Goal: Task Accomplishment & Management: Use online tool/utility

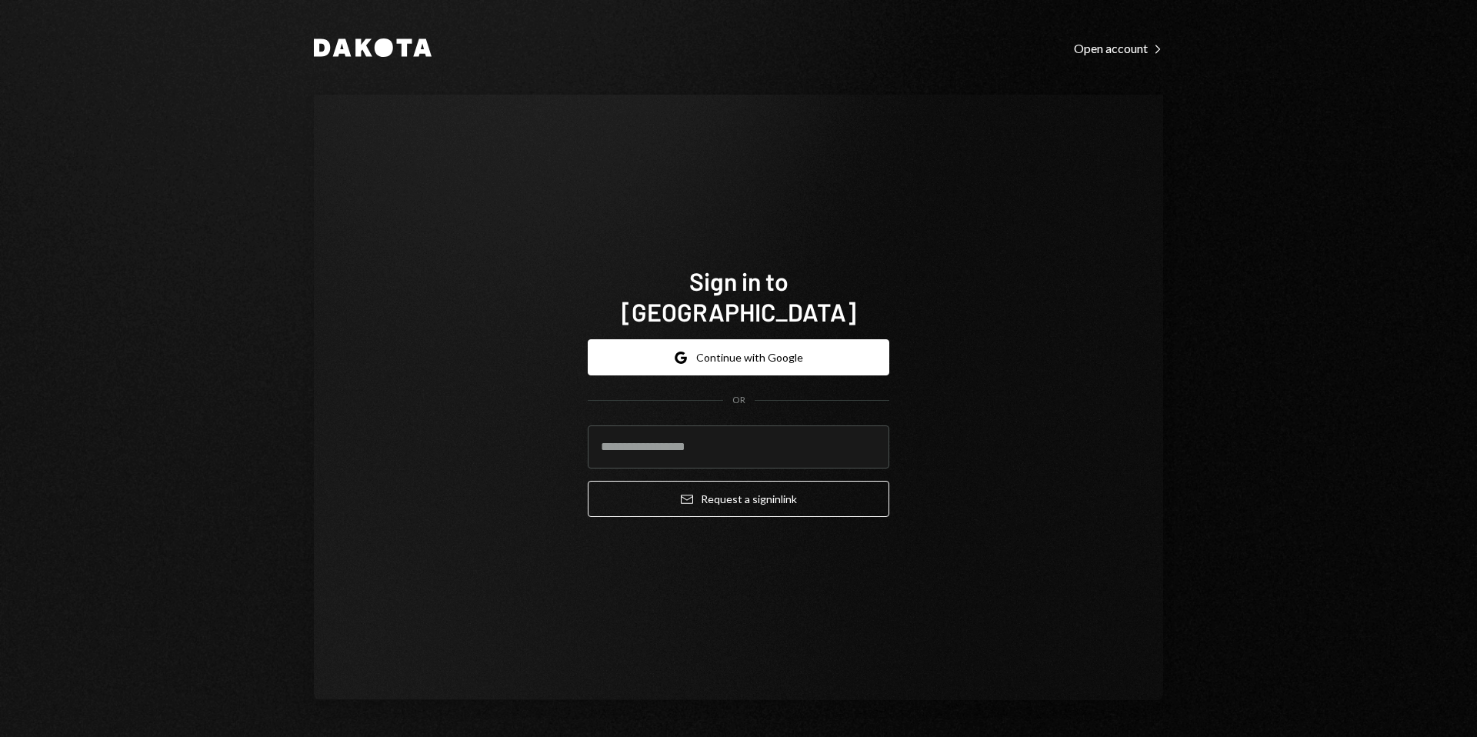
click at [701, 348] on button "Google Continue with Google" at bounding box center [738, 357] width 301 height 36
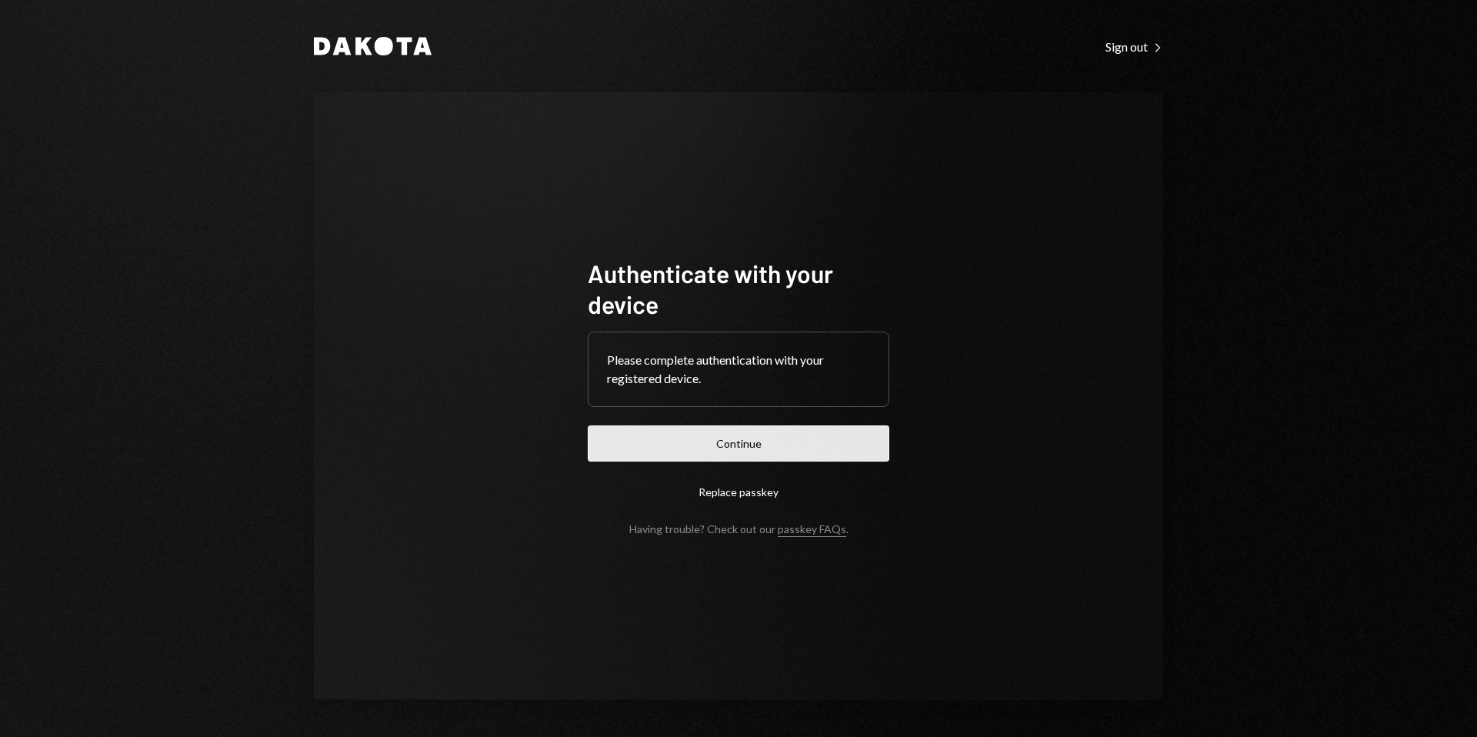
click at [771, 440] on button "Continue" at bounding box center [738, 443] width 301 height 36
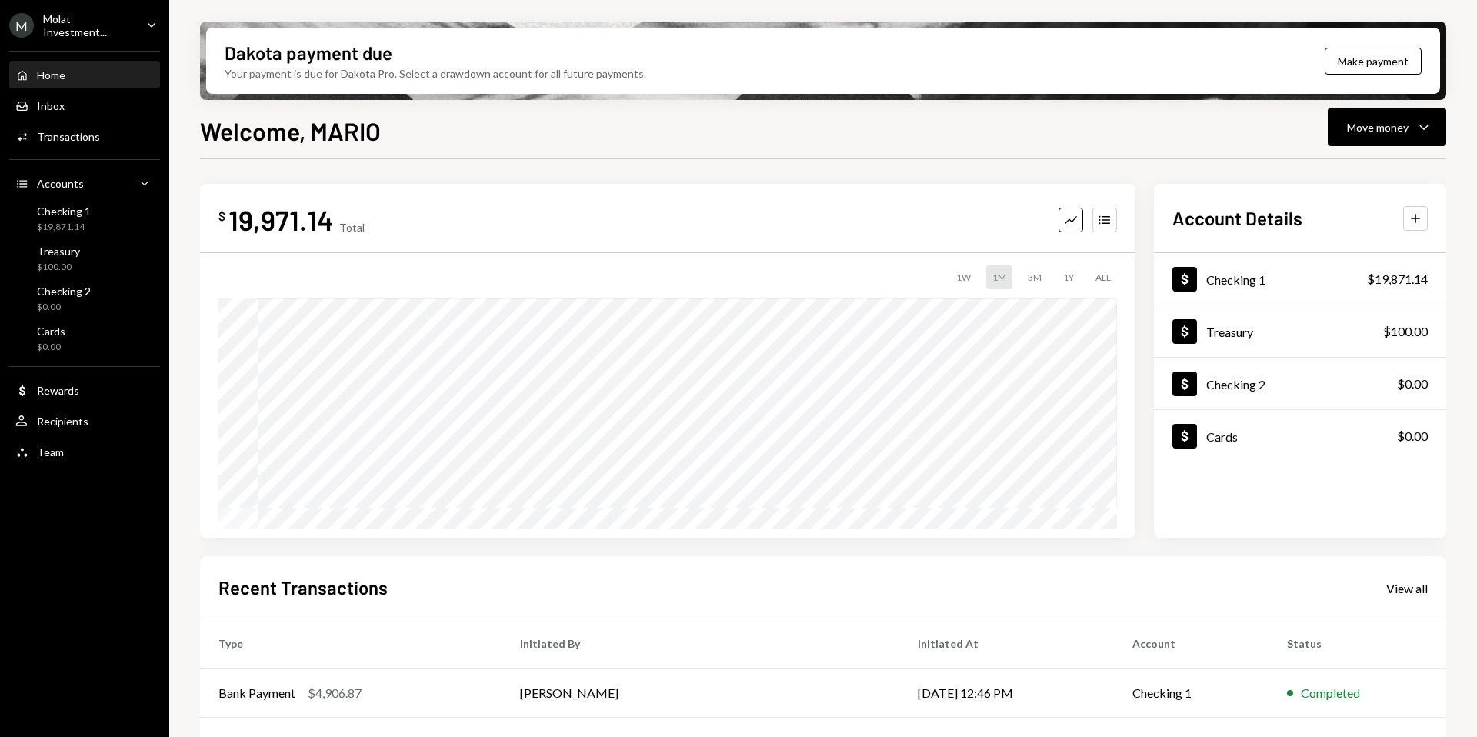
click at [65, 27] on div "Molat Investment..." at bounding box center [88, 25] width 91 height 26
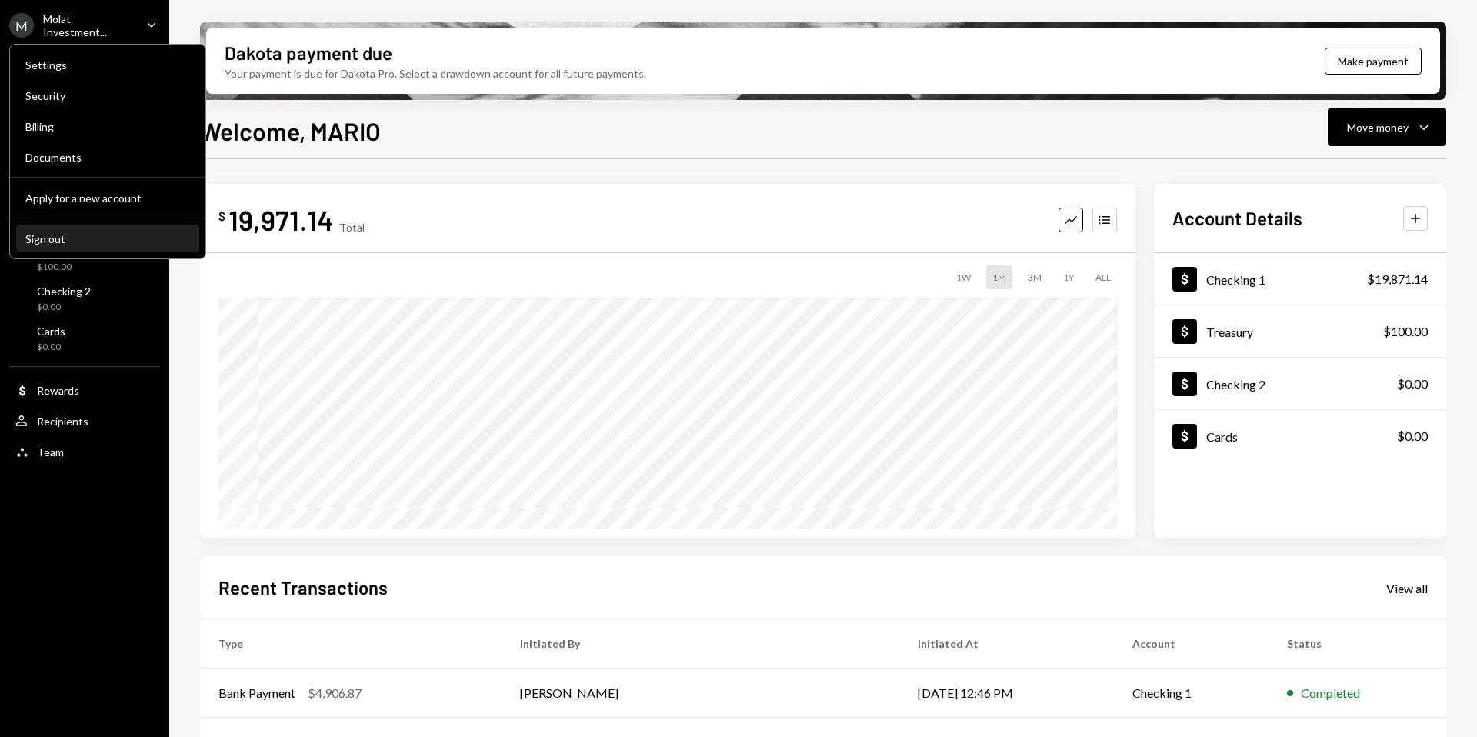
click at [64, 235] on div "Sign out" at bounding box center [107, 238] width 165 height 13
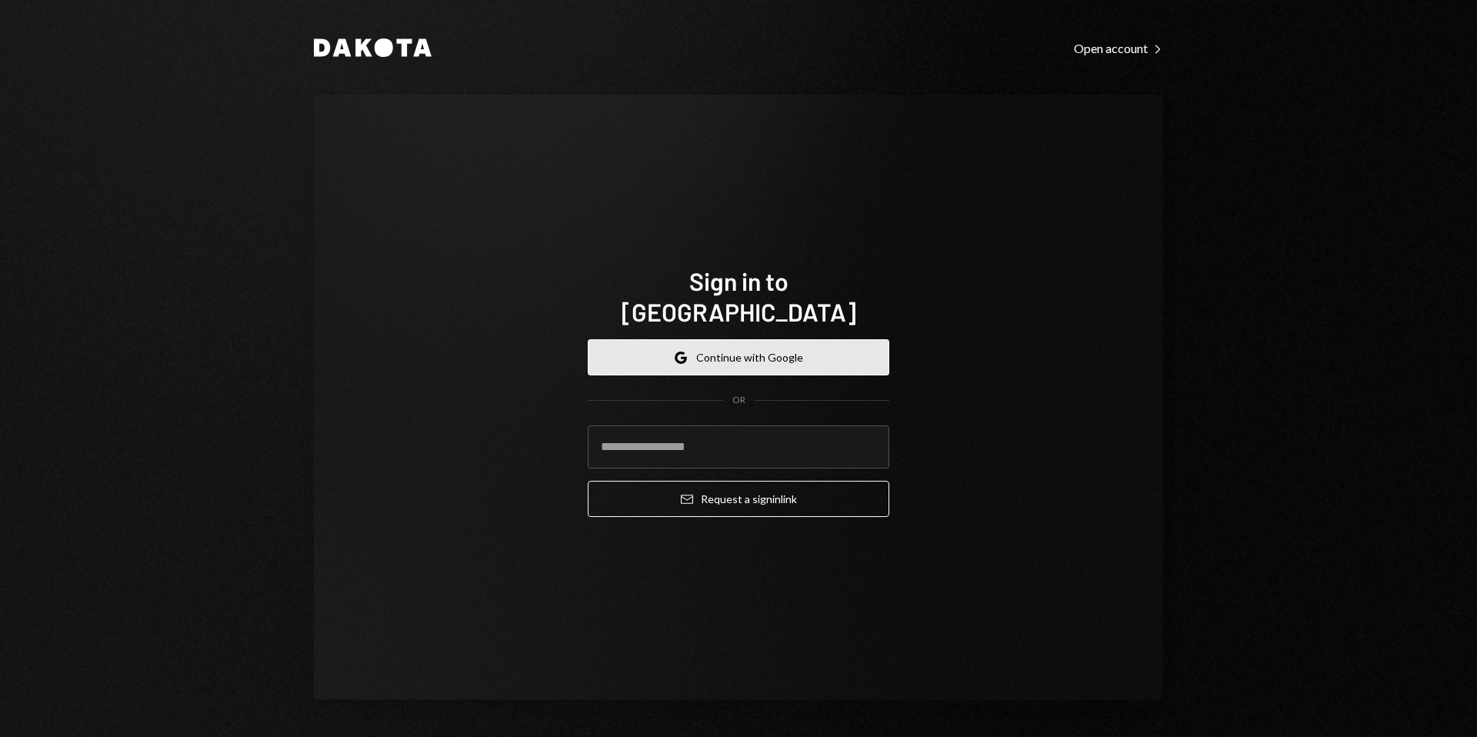
click at [731, 339] on button "Google Continue with Google" at bounding box center [738, 357] width 301 height 36
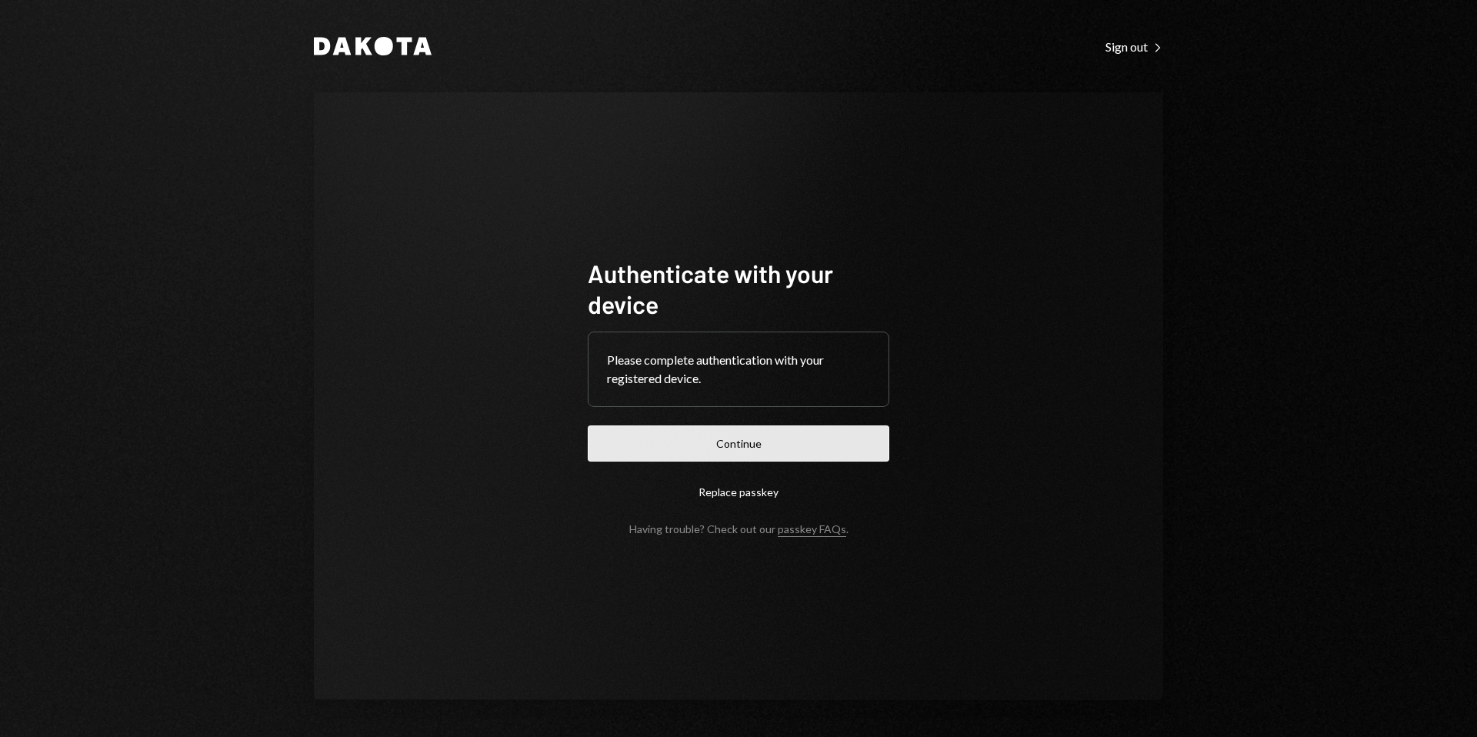
click at [750, 438] on button "Continue" at bounding box center [738, 443] width 301 height 36
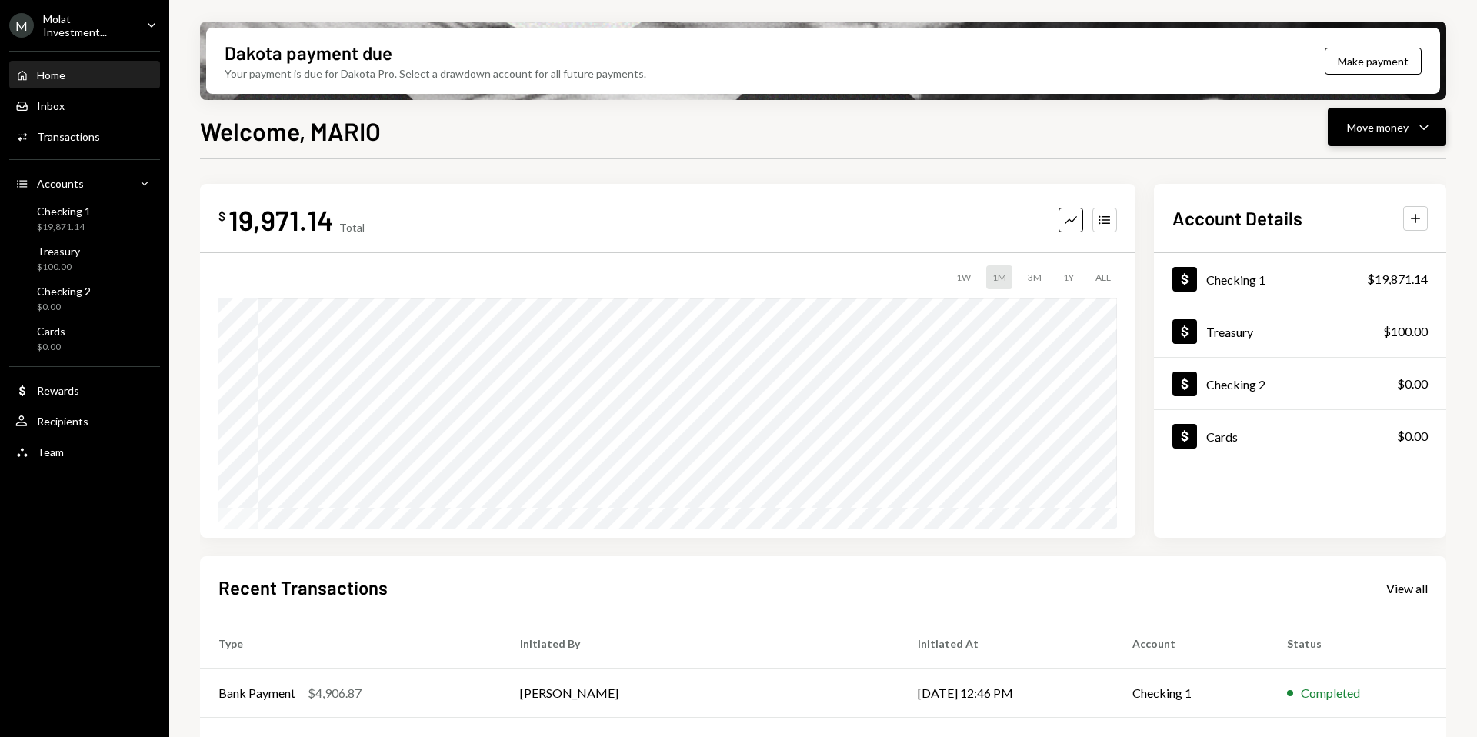
click at [1405, 128] on div "Move money" at bounding box center [1378, 127] width 62 height 16
click at [1326, 175] on div "Send" at bounding box center [1374, 173] width 112 height 16
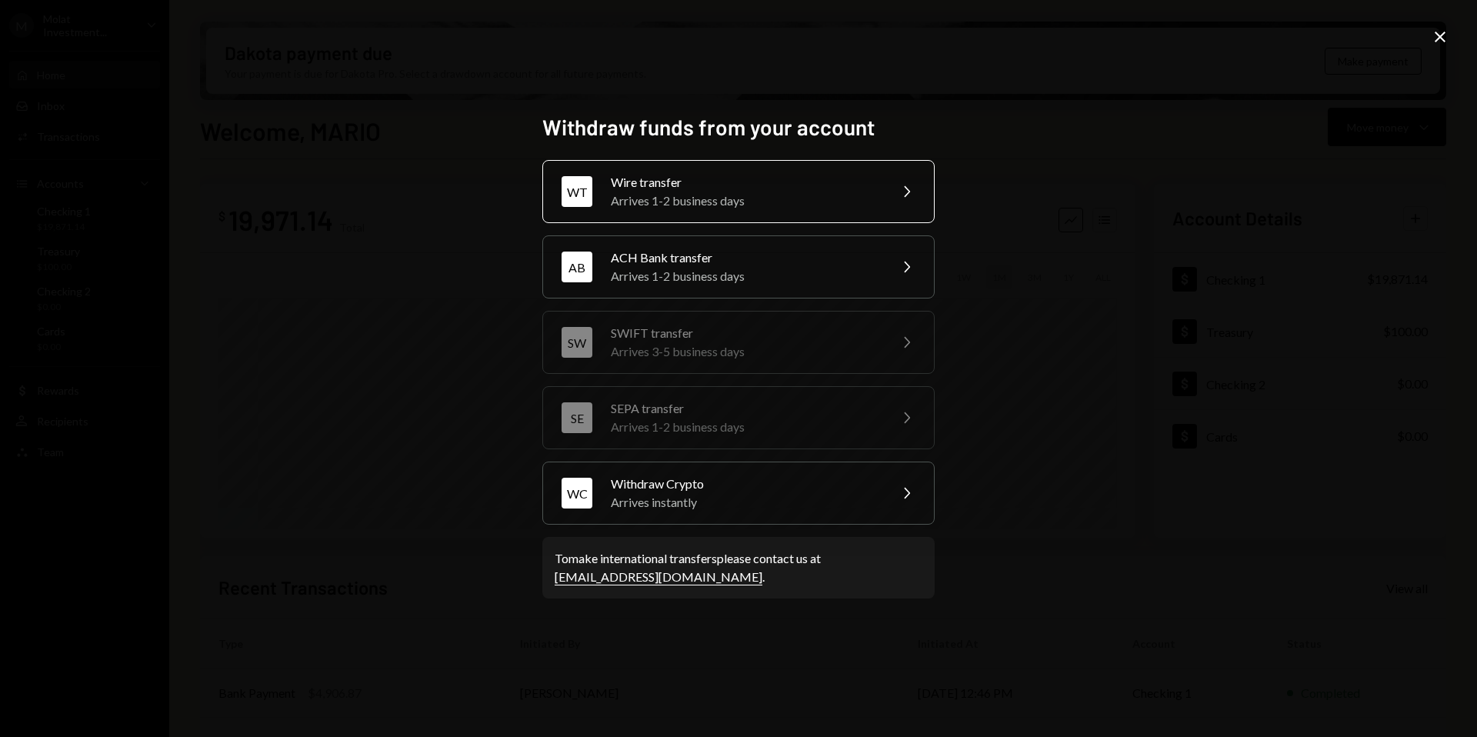
click at [704, 207] on div "Arrives 1-2 business days" at bounding box center [745, 201] width 268 height 18
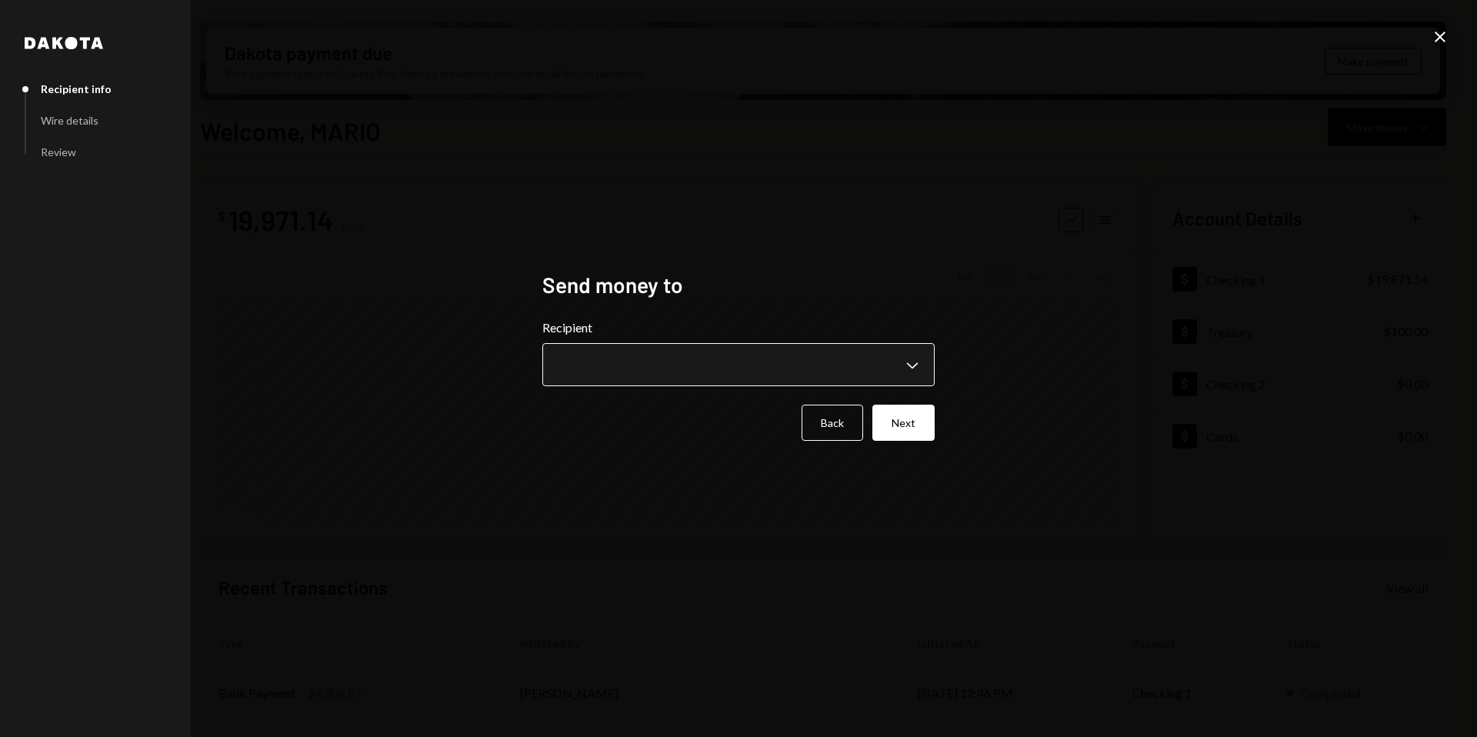
click at [715, 345] on button "Chevron Down" at bounding box center [738, 364] width 392 height 43
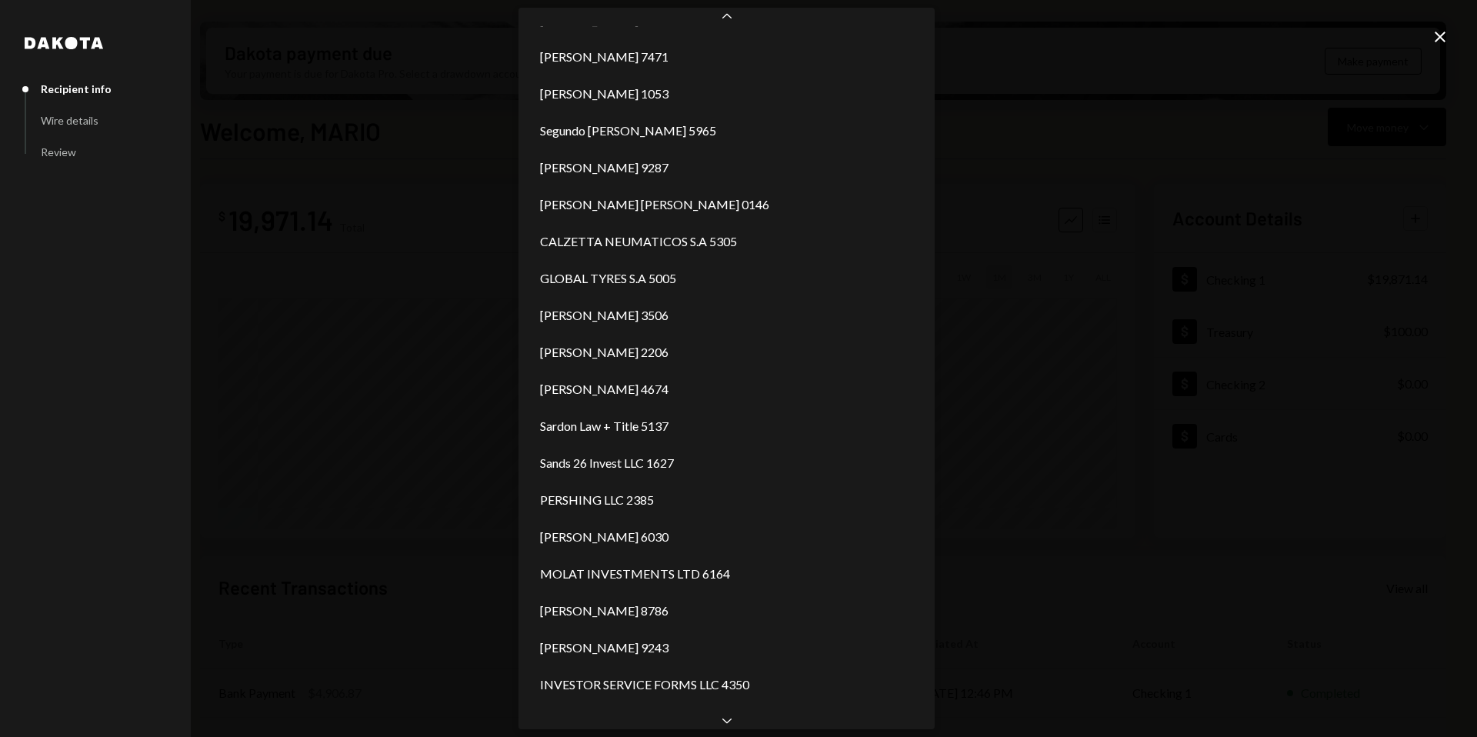
scroll to position [2283, 0]
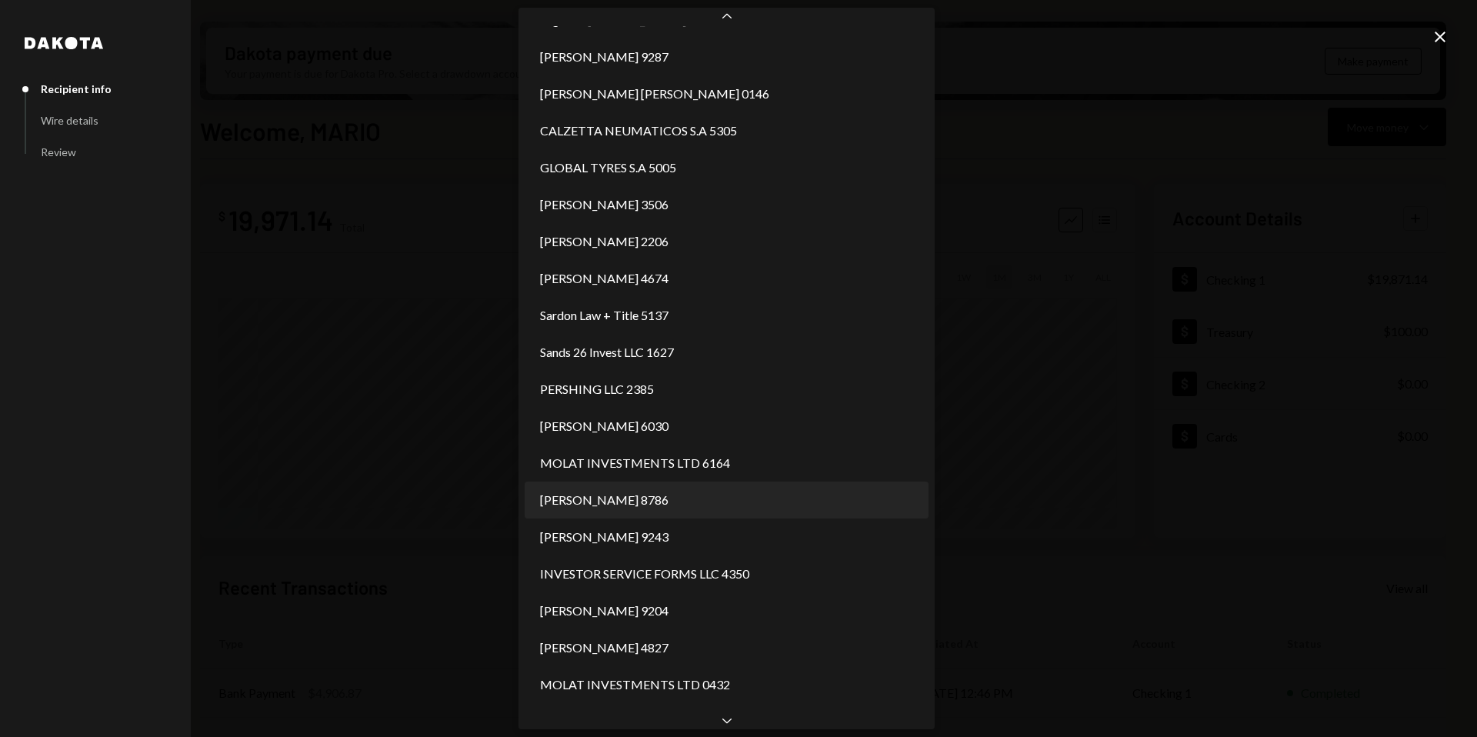
select select "**********"
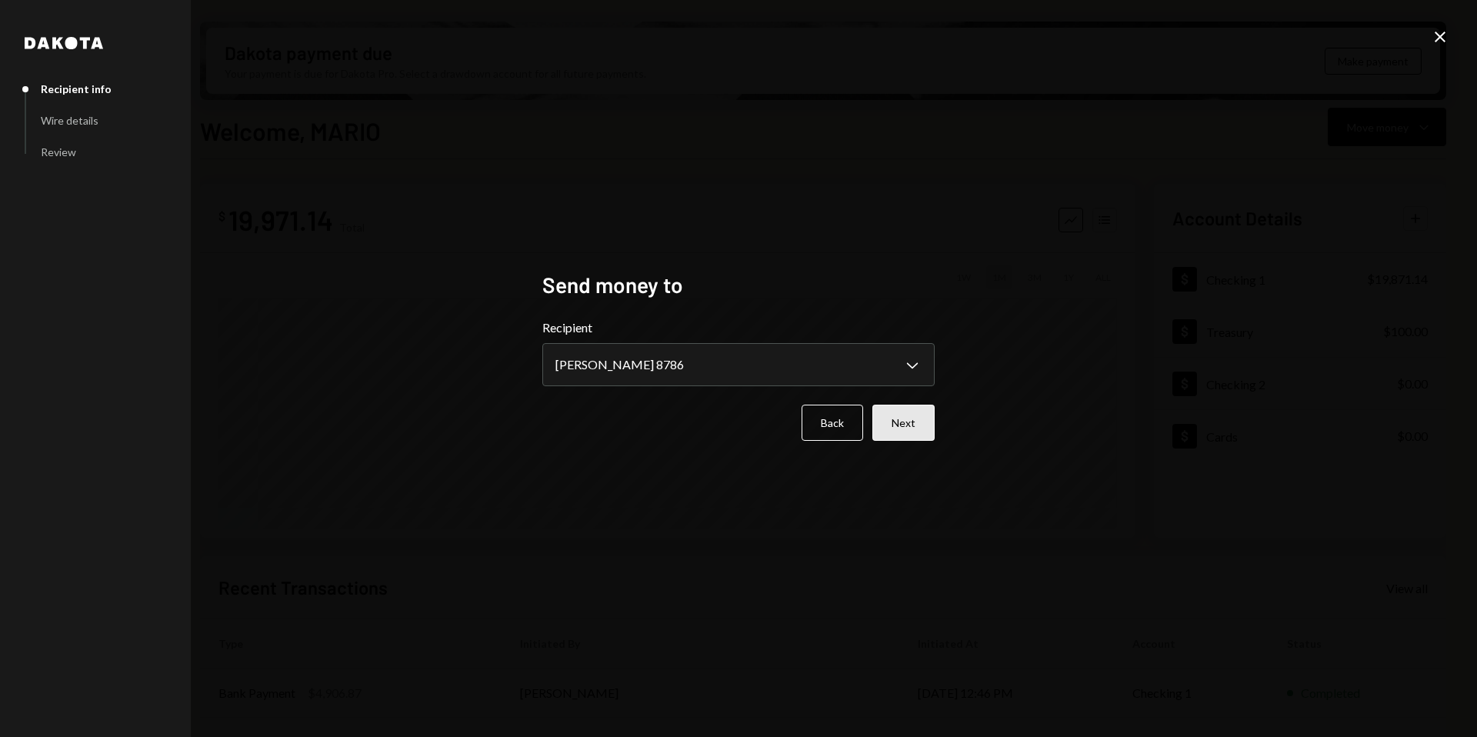
click at [904, 420] on button "Next" at bounding box center [903, 423] width 62 height 36
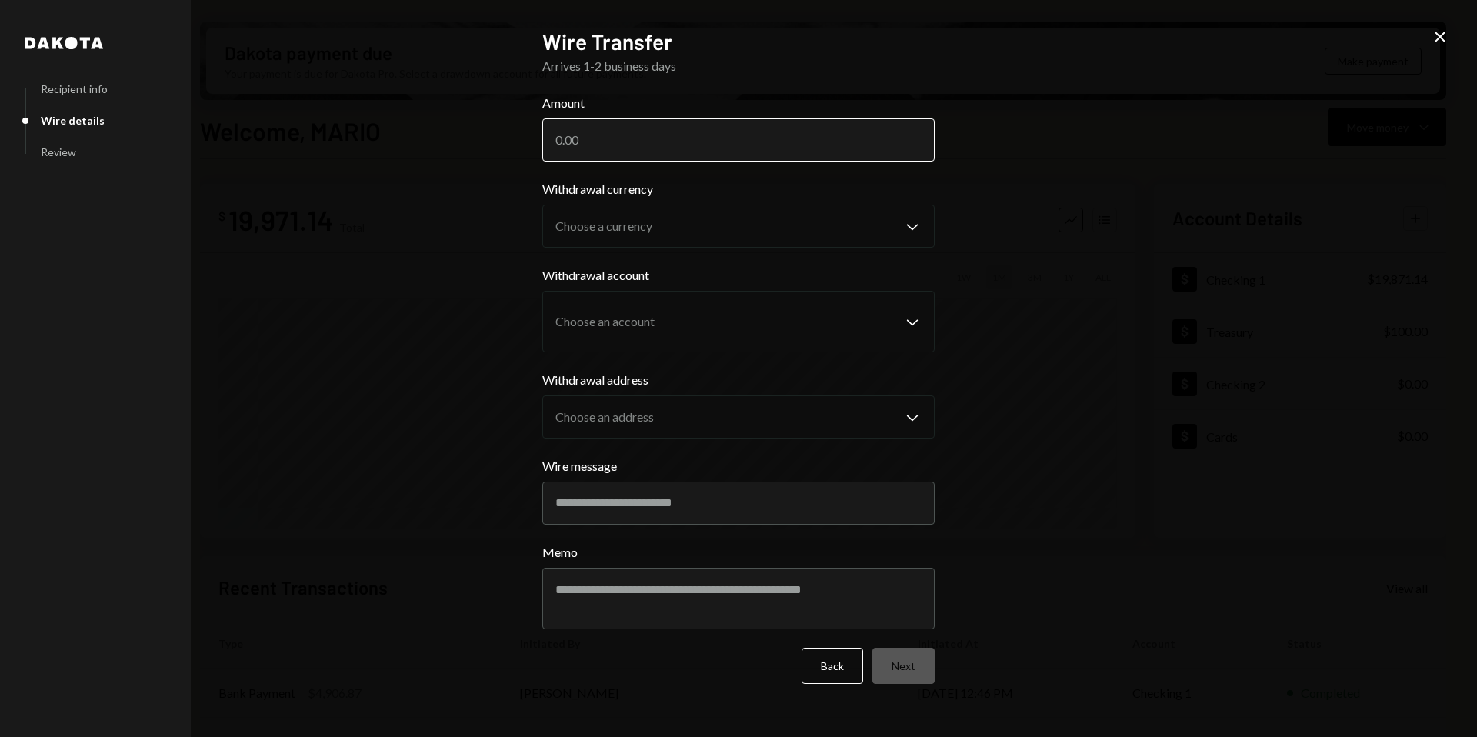
click at [629, 135] on input "Amount" at bounding box center [738, 139] width 392 height 43
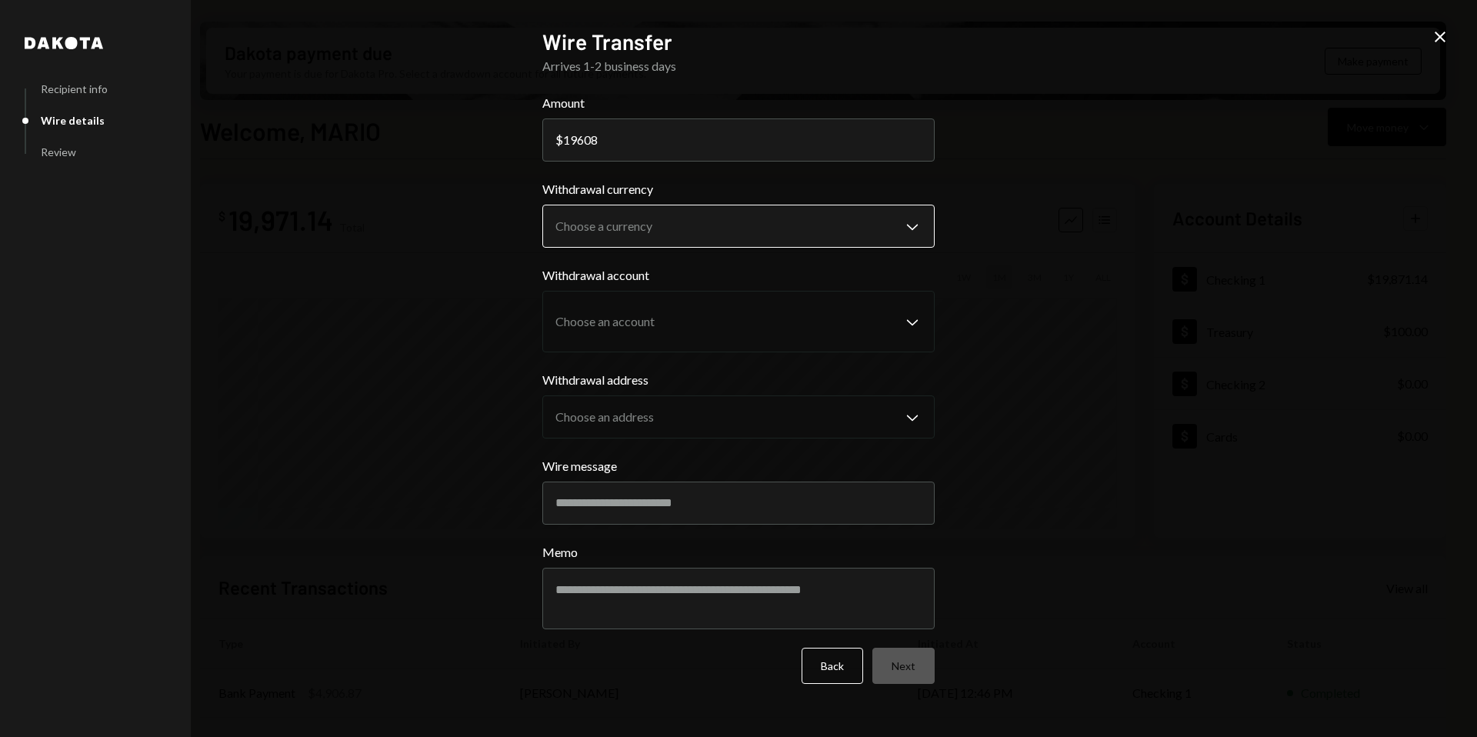
type input "19608"
click at [756, 214] on body "M Molat Investment... Caret Down Home Home Inbox Inbox Activities Transactions …" at bounding box center [738, 368] width 1477 height 737
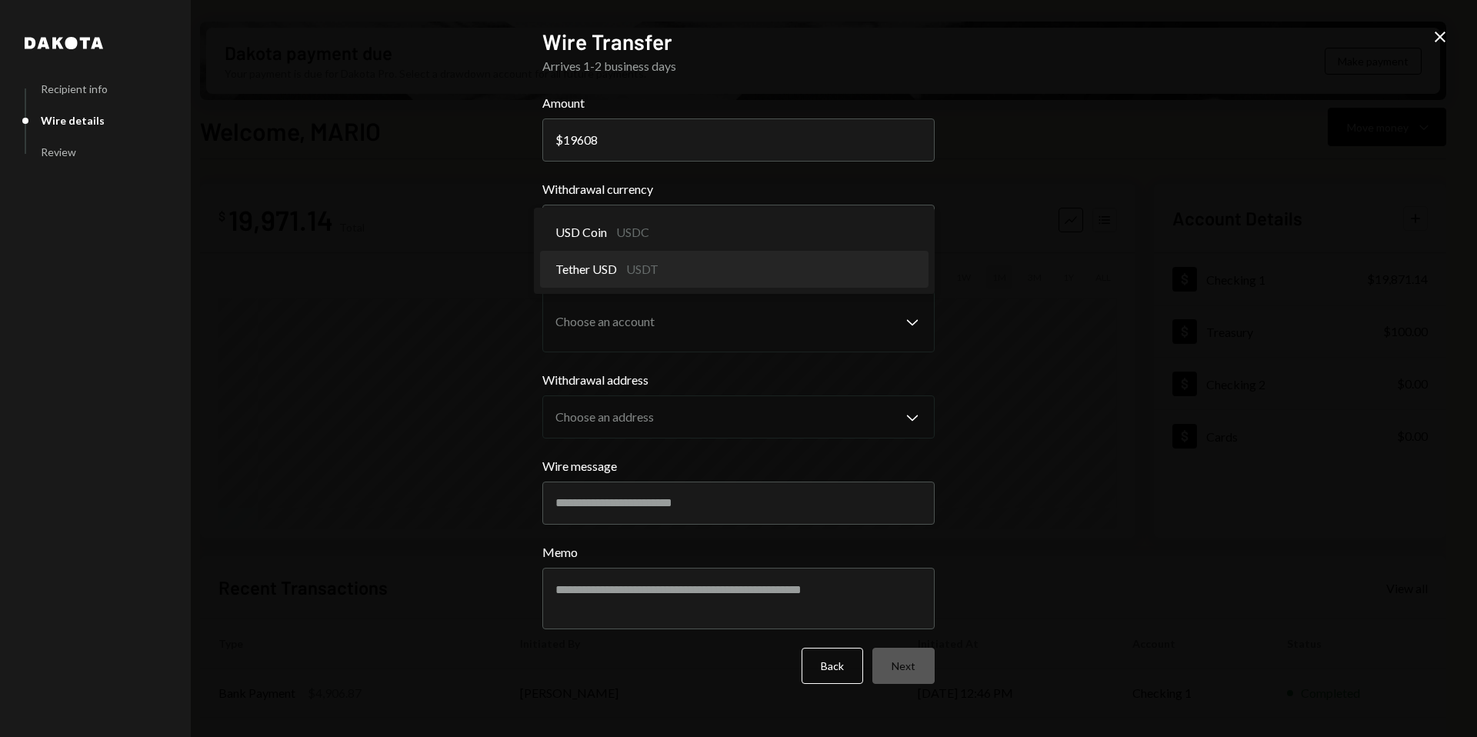
select select "****"
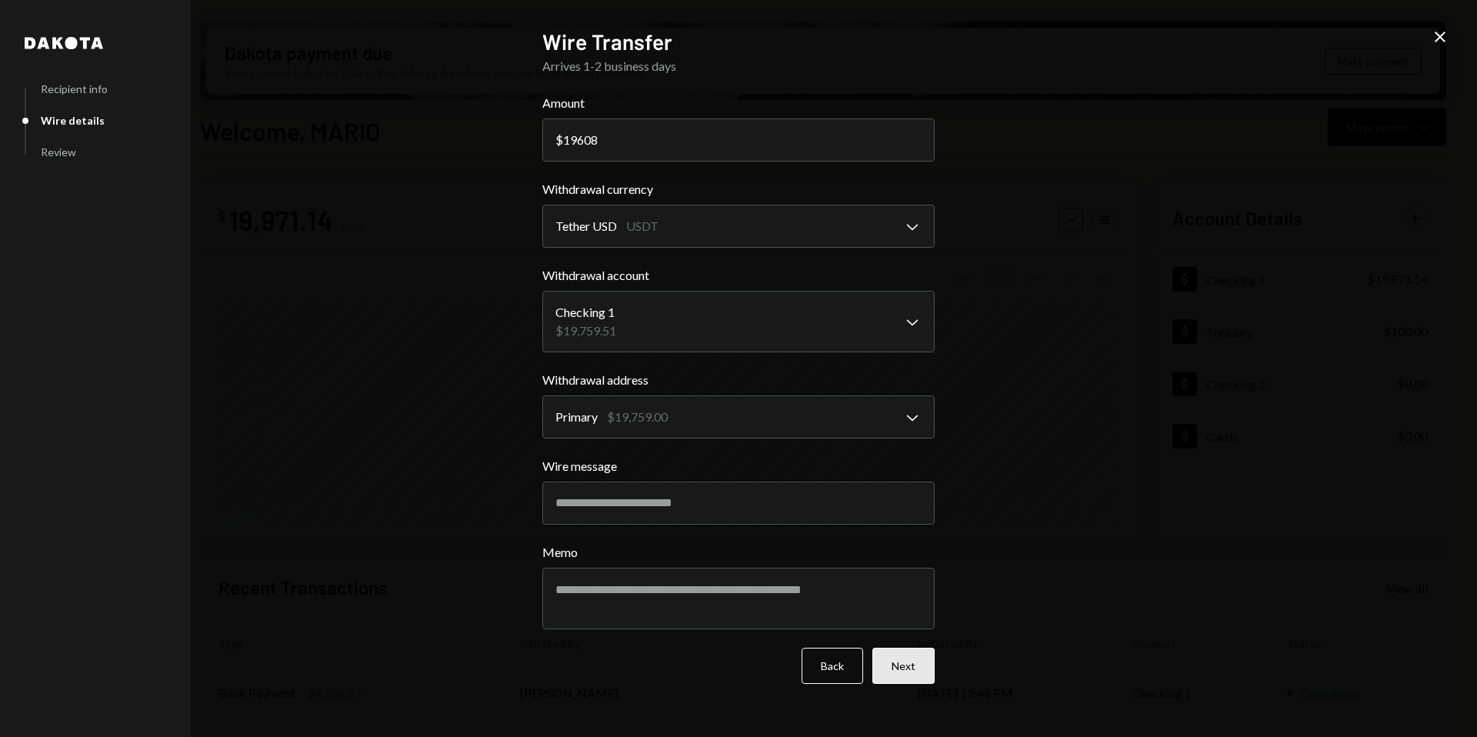
click at [914, 669] on button "Next" at bounding box center [903, 666] width 62 height 36
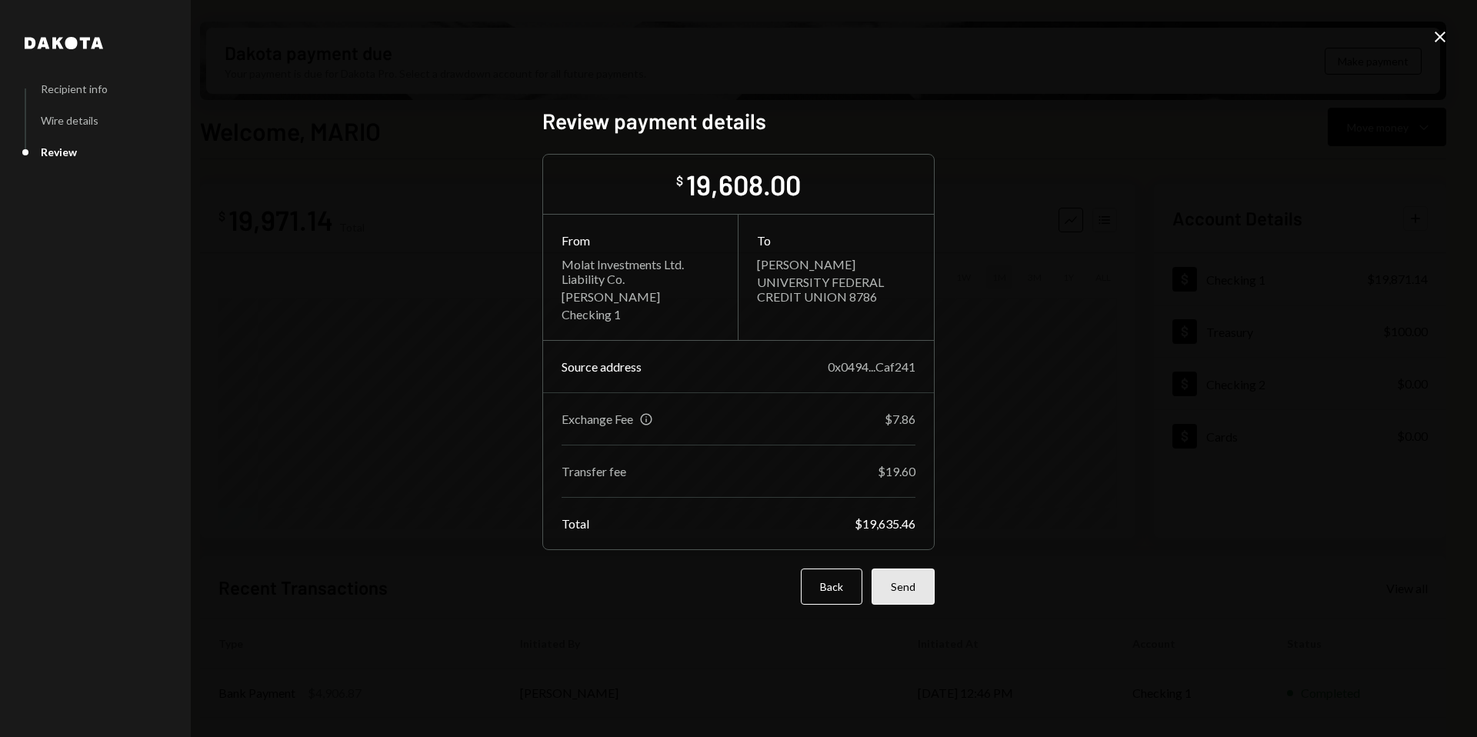
click at [915, 588] on button "Send" at bounding box center [902, 586] width 63 height 36
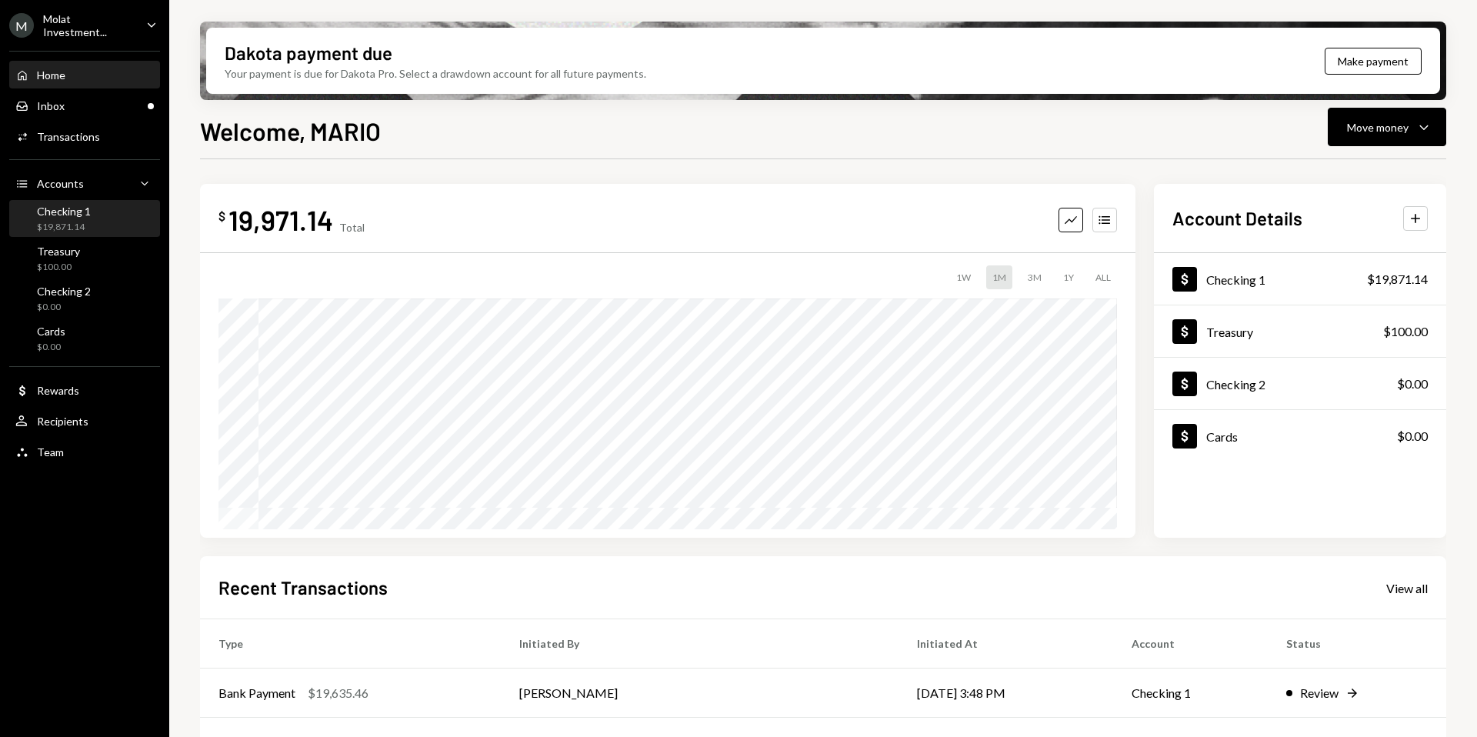
click at [68, 217] on div "Checking 1 $19,871.14" at bounding box center [64, 219] width 54 height 29
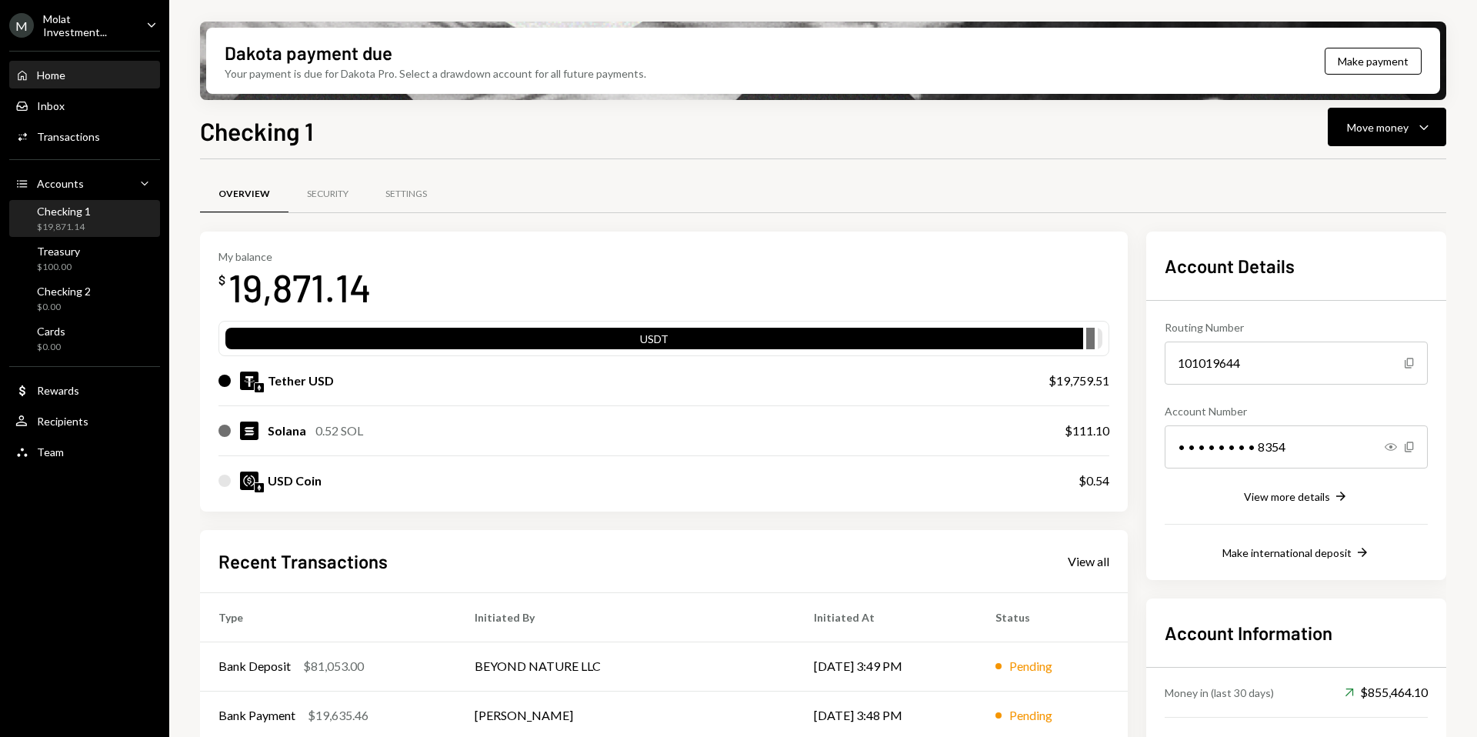
click at [66, 82] on div "Home Home" at bounding box center [84, 75] width 138 height 26
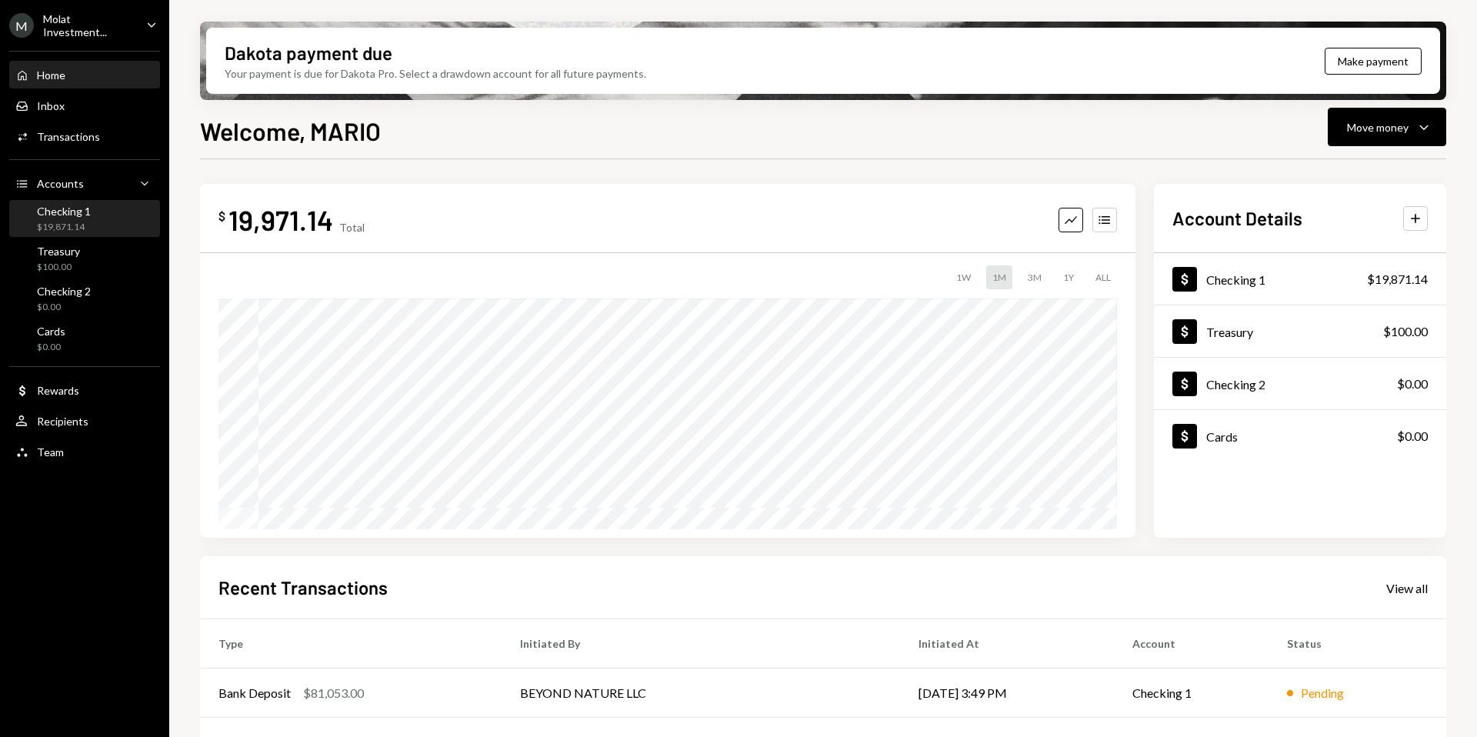
click at [53, 222] on div "$19,871.14" at bounding box center [64, 227] width 54 height 13
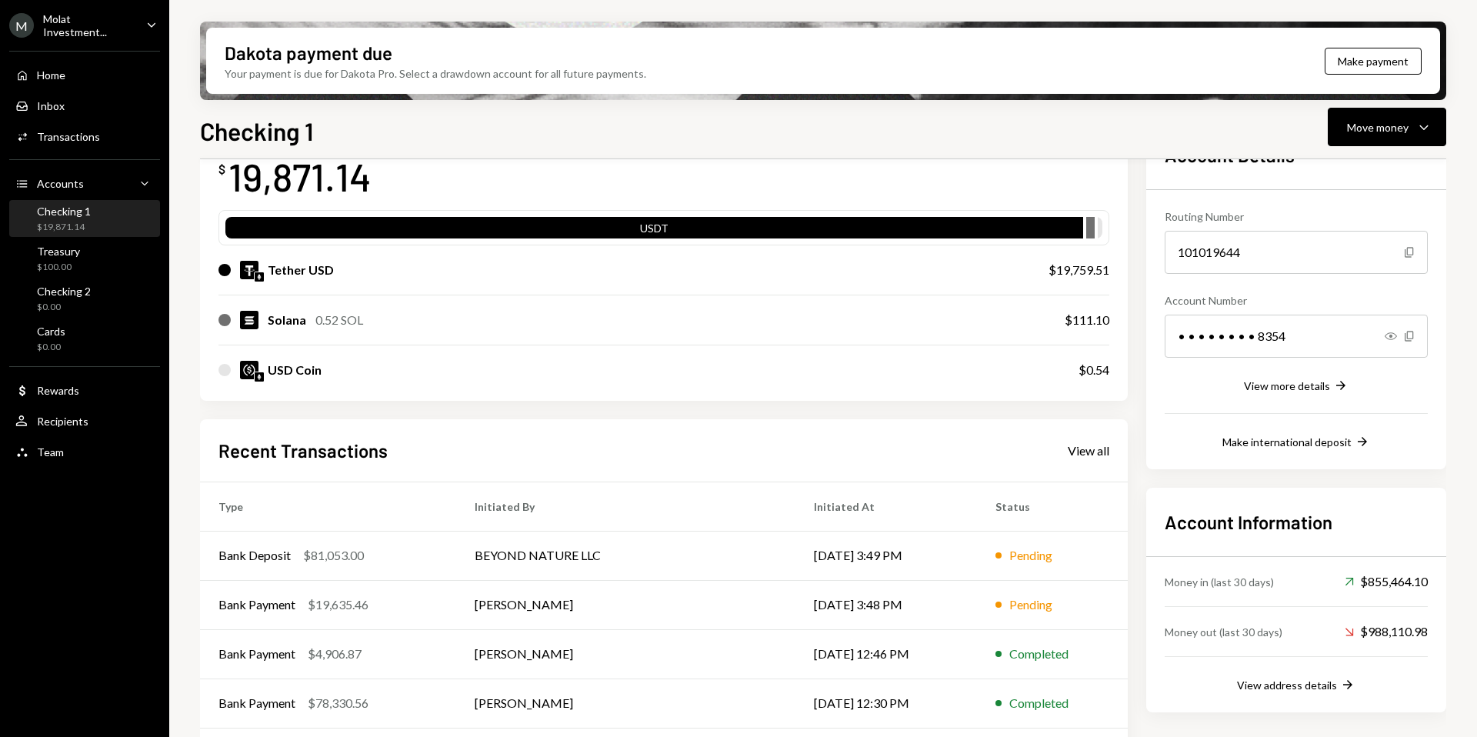
scroll to position [112, 0]
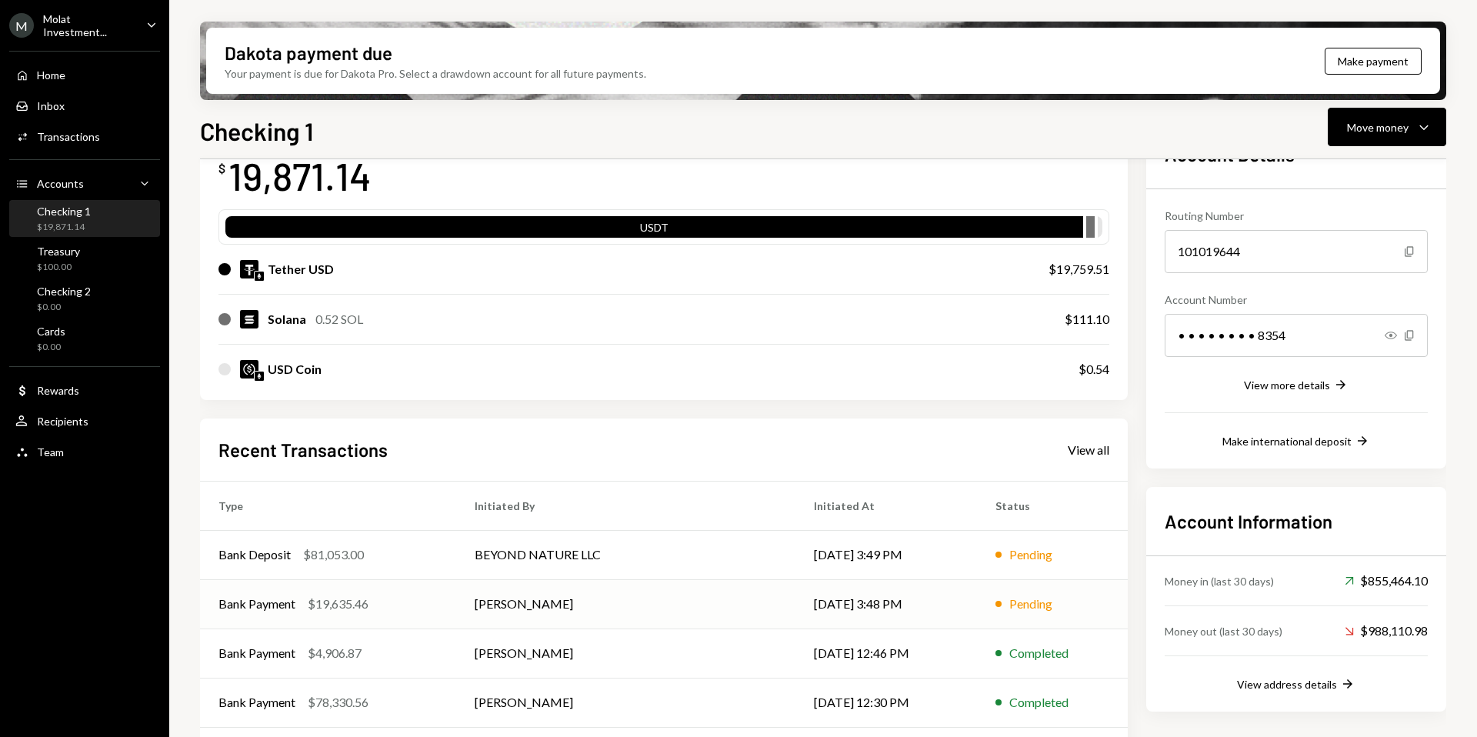
click at [592, 606] on td "MARIO OLMEDO" at bounding box center [625, 603] width 338 height 49
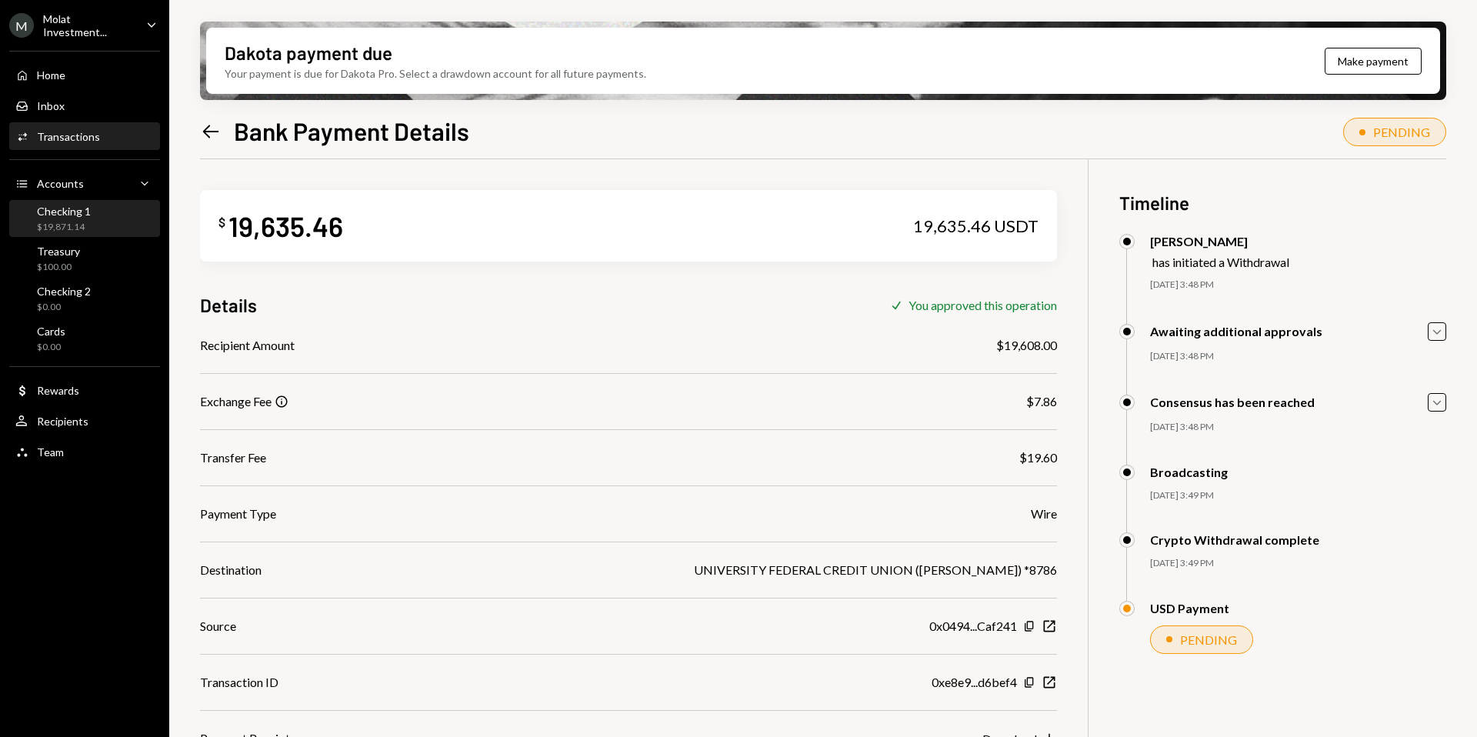
click at [71, 218] on div "Checking 1 $19,871.14" at bounding box center [64, 219] width 54 height 29
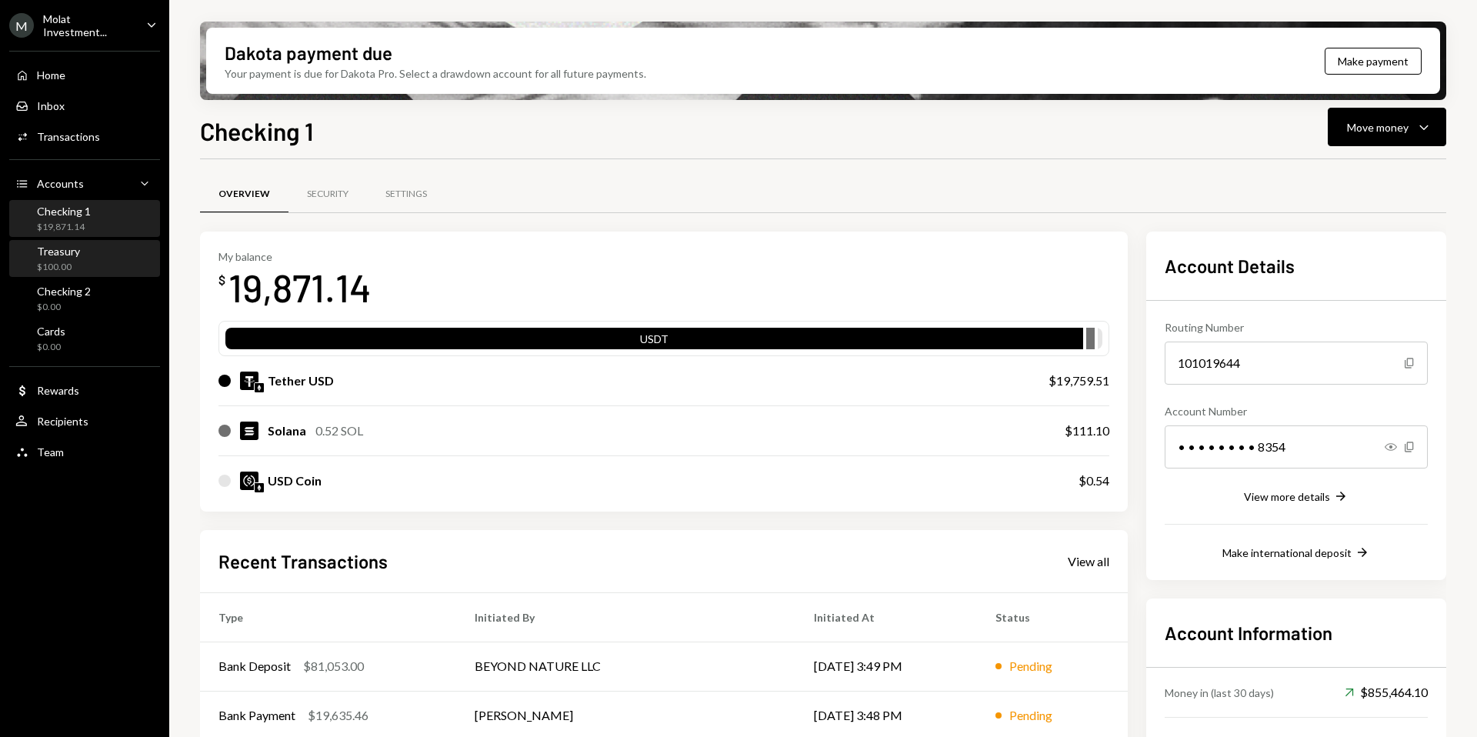
click at [97, 268] on div "Treasury $100.00" at bounding box center [84, 259] width 138 height 29
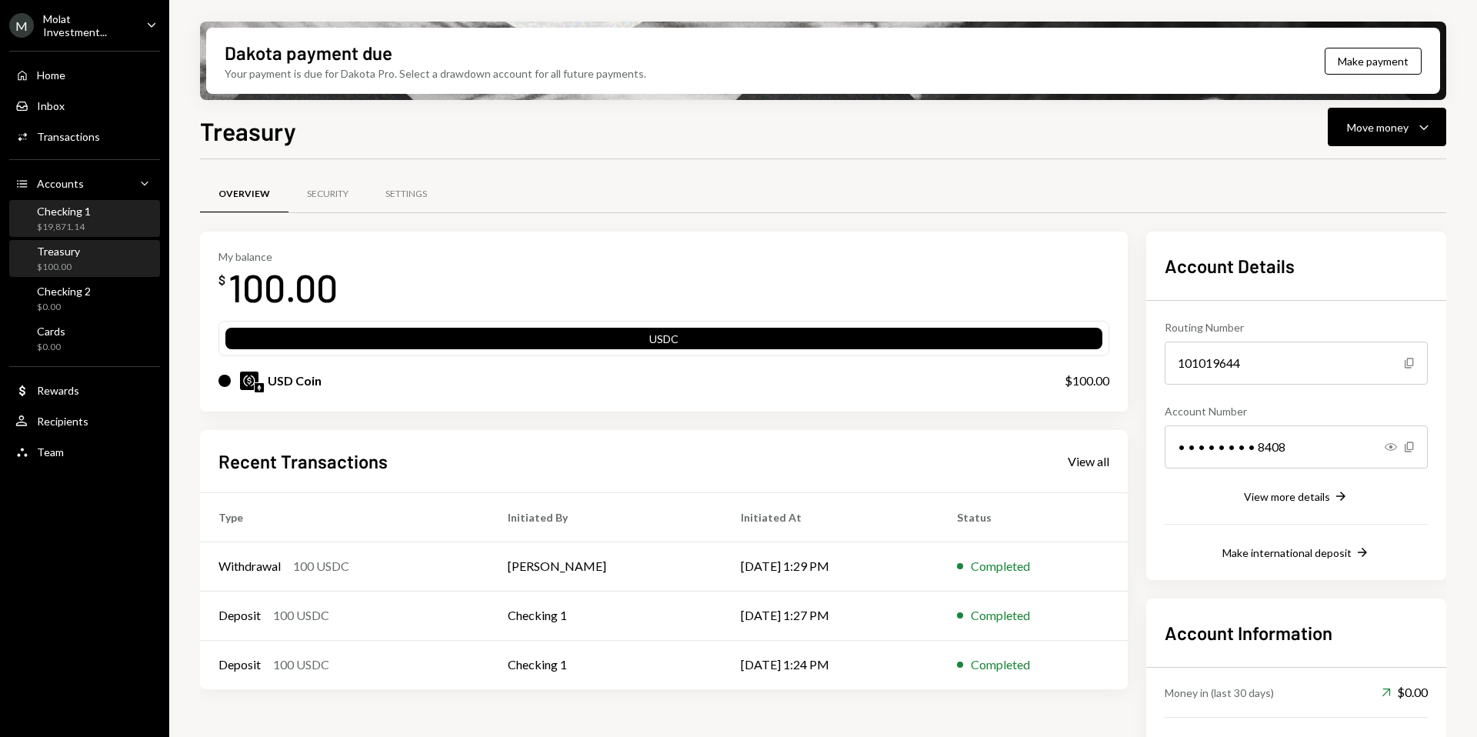
click at [76, 212] on div "Checking 1" at bounding box center [64, 211] width 54 height 13
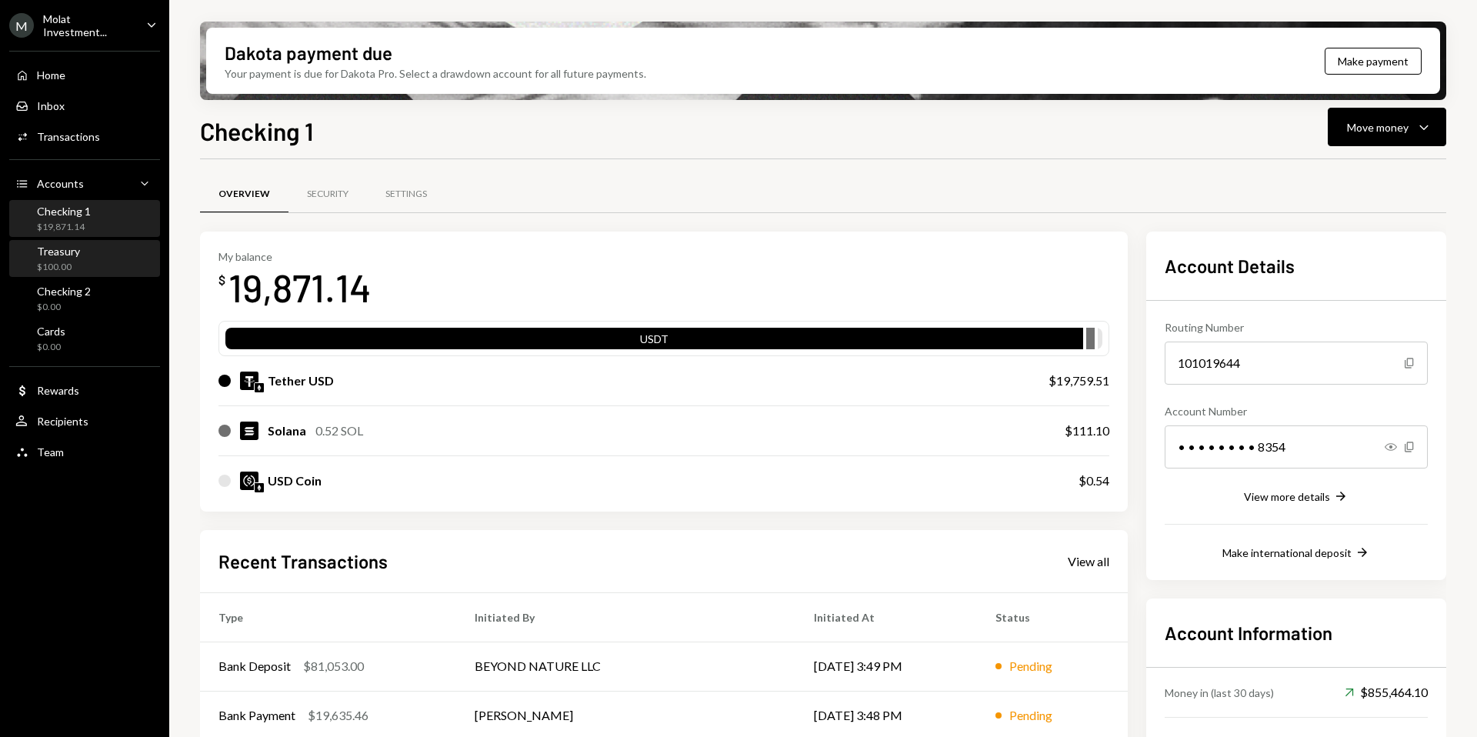
click at [69, 252] on div "Treasury" at bounding box center [58, 251] width 43 height 13
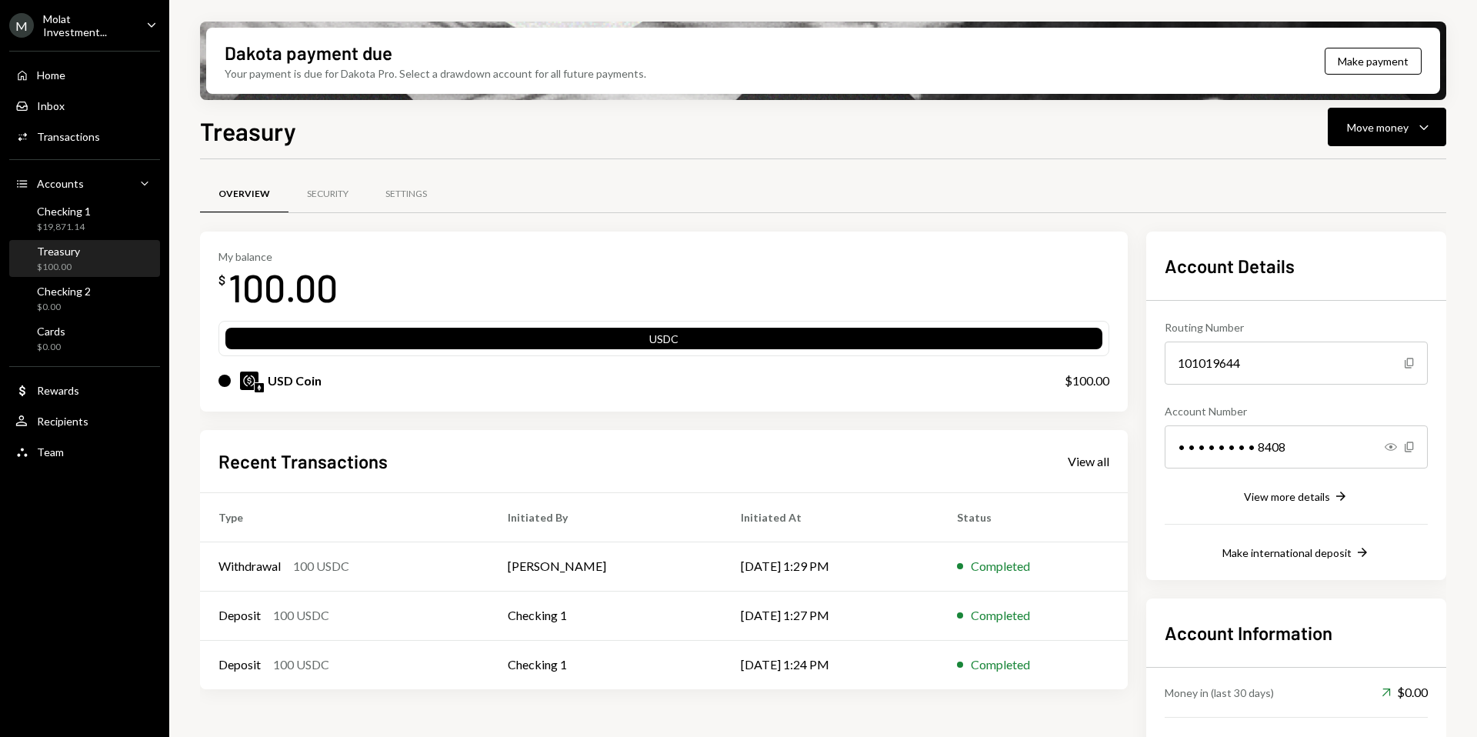
click at [46, 252] on div "Treasury" at bounding box center [58, 251] width 43 height 13
click at [69, 217] on div "Checking 1 $235.68" at bounding box center [64, 219] width 54 height 29
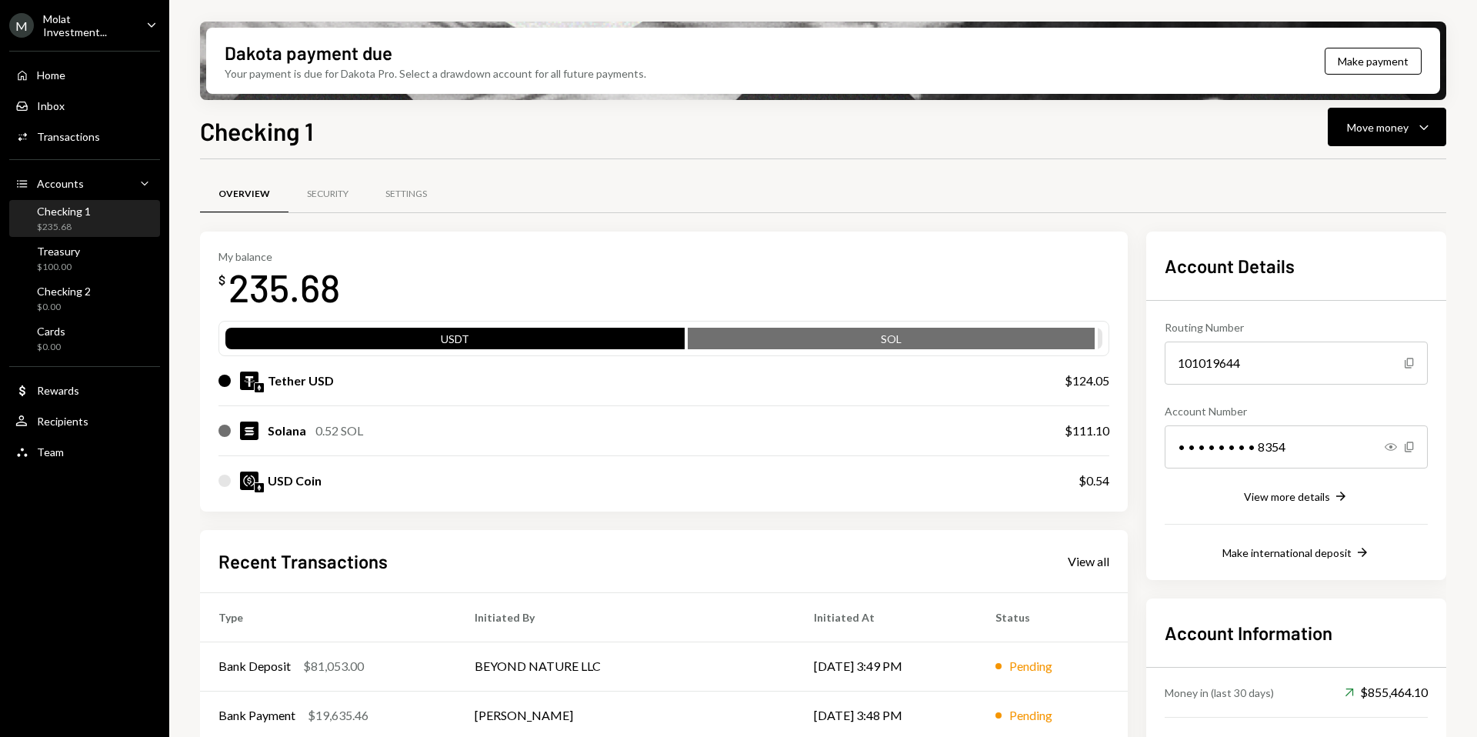
click at [108, 35] on div "M Molat Investment..." at bounding box center [71, 25] width 125 height 26
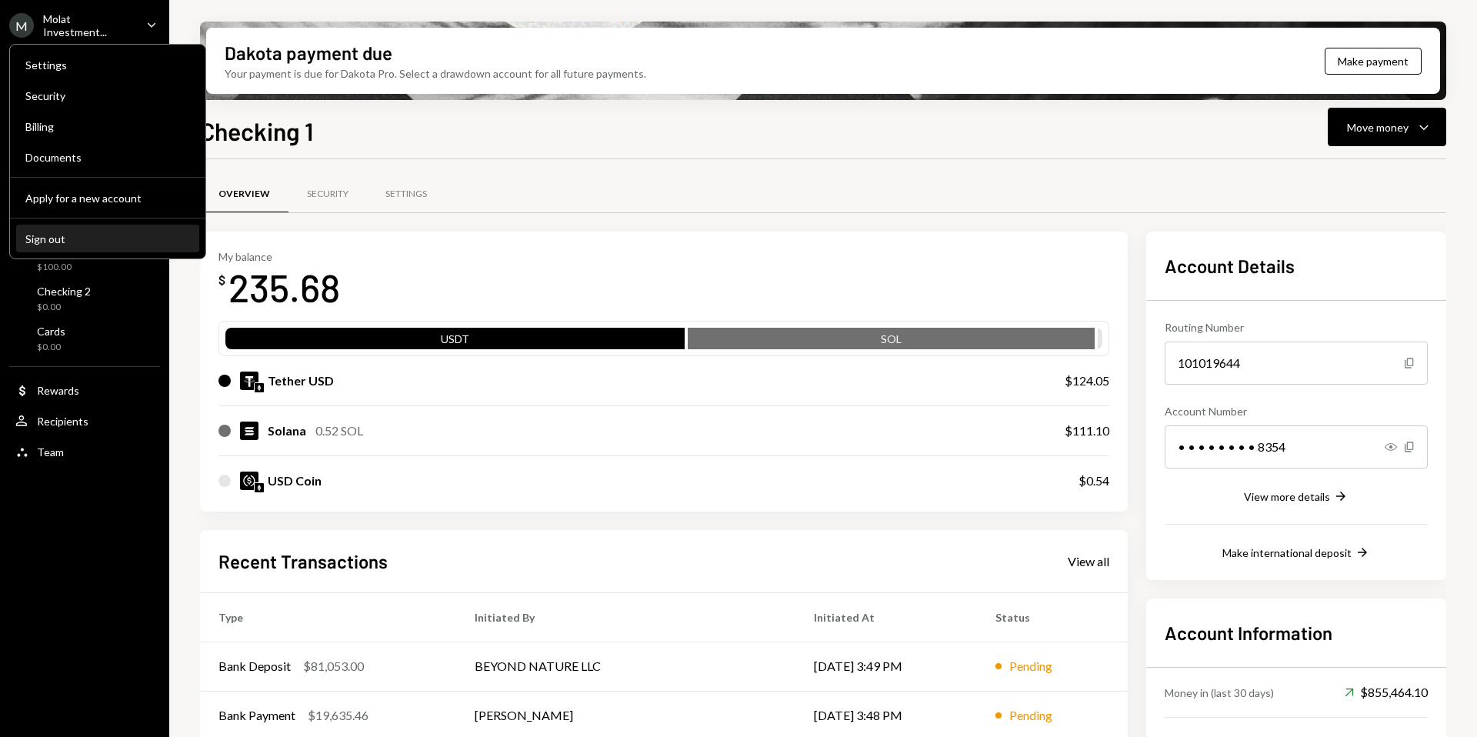
click at [82, 238] on div "Sign out" at bounding box center [107, 238] width 165 height 13
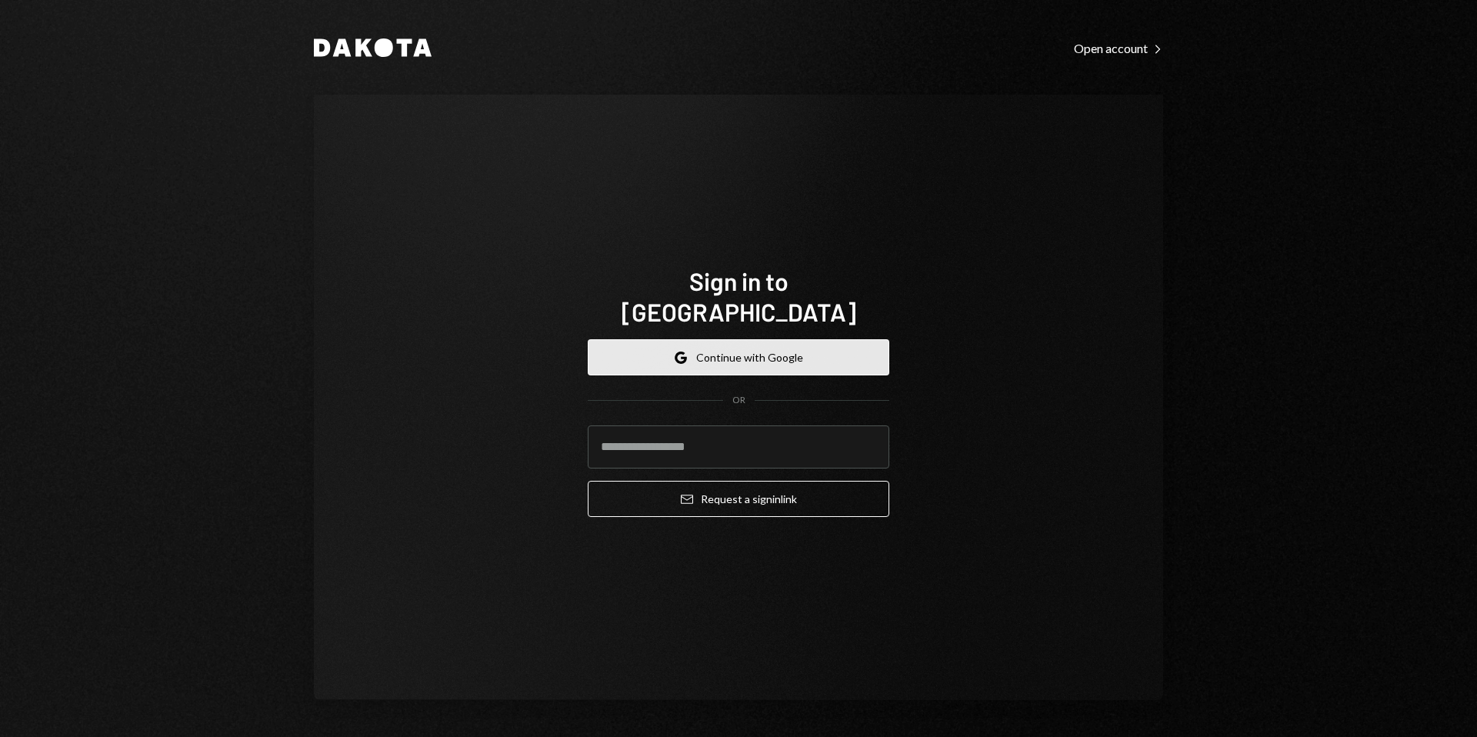
click at [754, 345] on button "Google Continue with Google" at bounding box center [738, 357] width 301 height 36
